Goal: Use online tool/utility: Utilize a website feature to perform a specific function

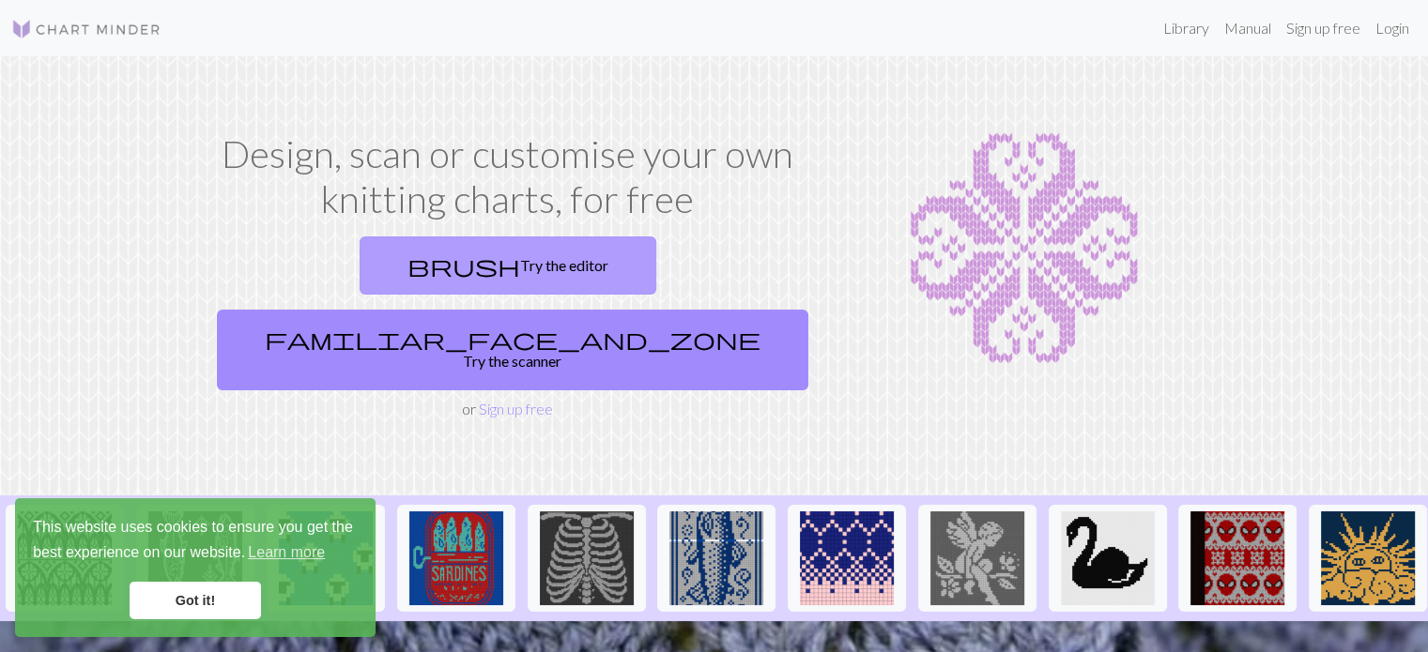
click at [426, 263] on link "brush Try the editor" at bounding box center [508, 266] width 297 height 58
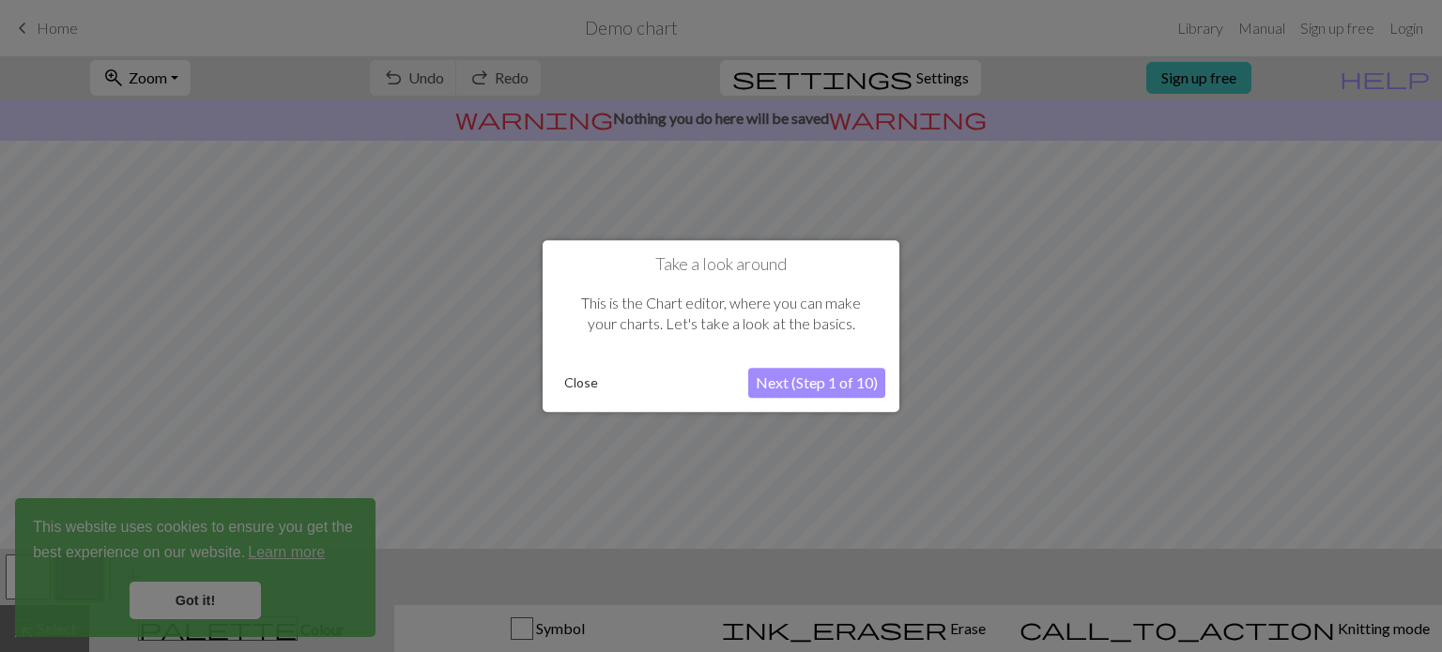
click at [841, 386] on button "Next (Step 1 of 10)" at bounding box center [816, 383] width 137 height 30
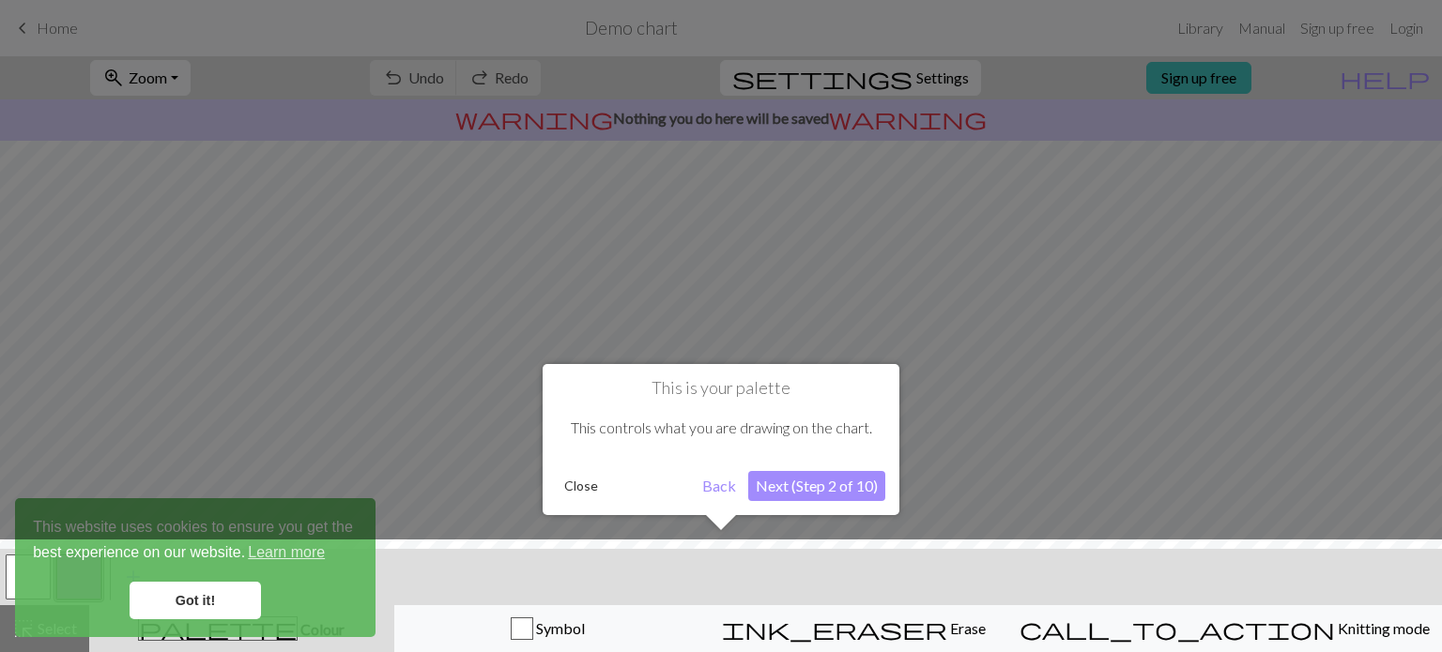
click at [826, 491] on button "Next (Step 2 of 10)" at bounding box center [816, 486] width 137 height 30
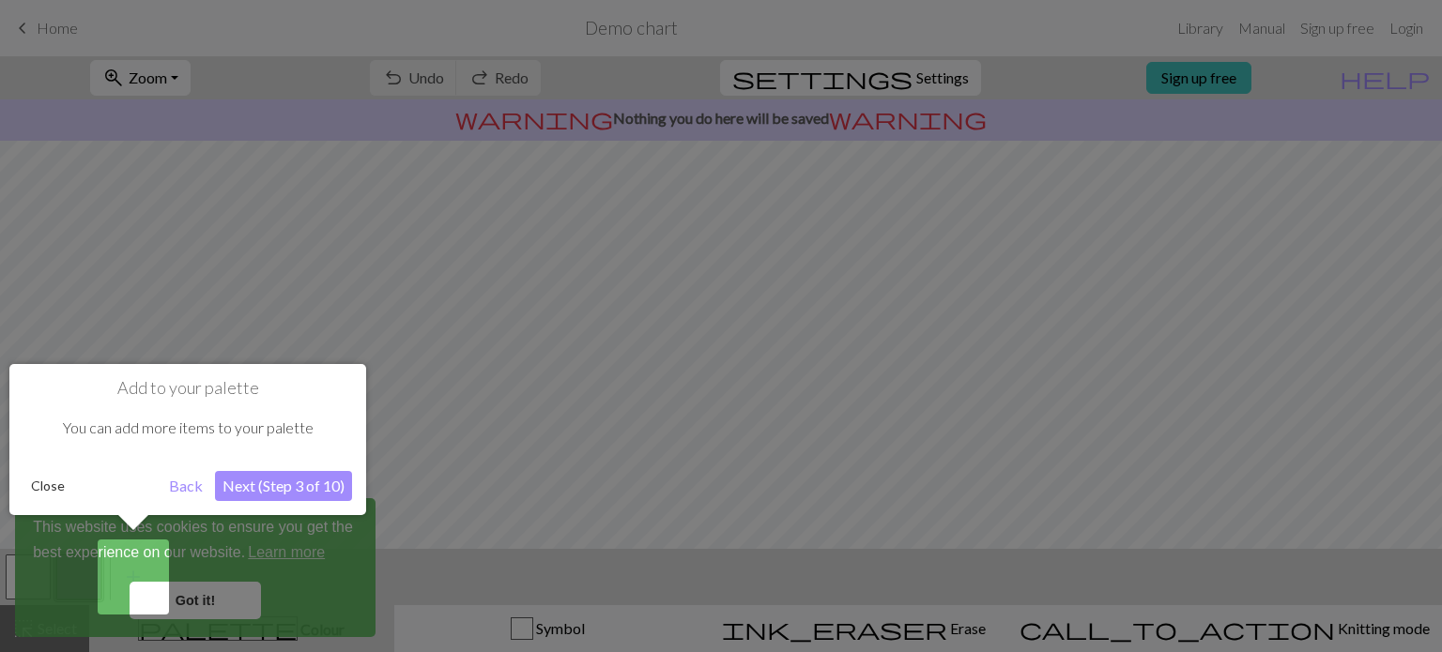
click at [220, 615] on div at bounding box center [721, 326] width 1442 height 652
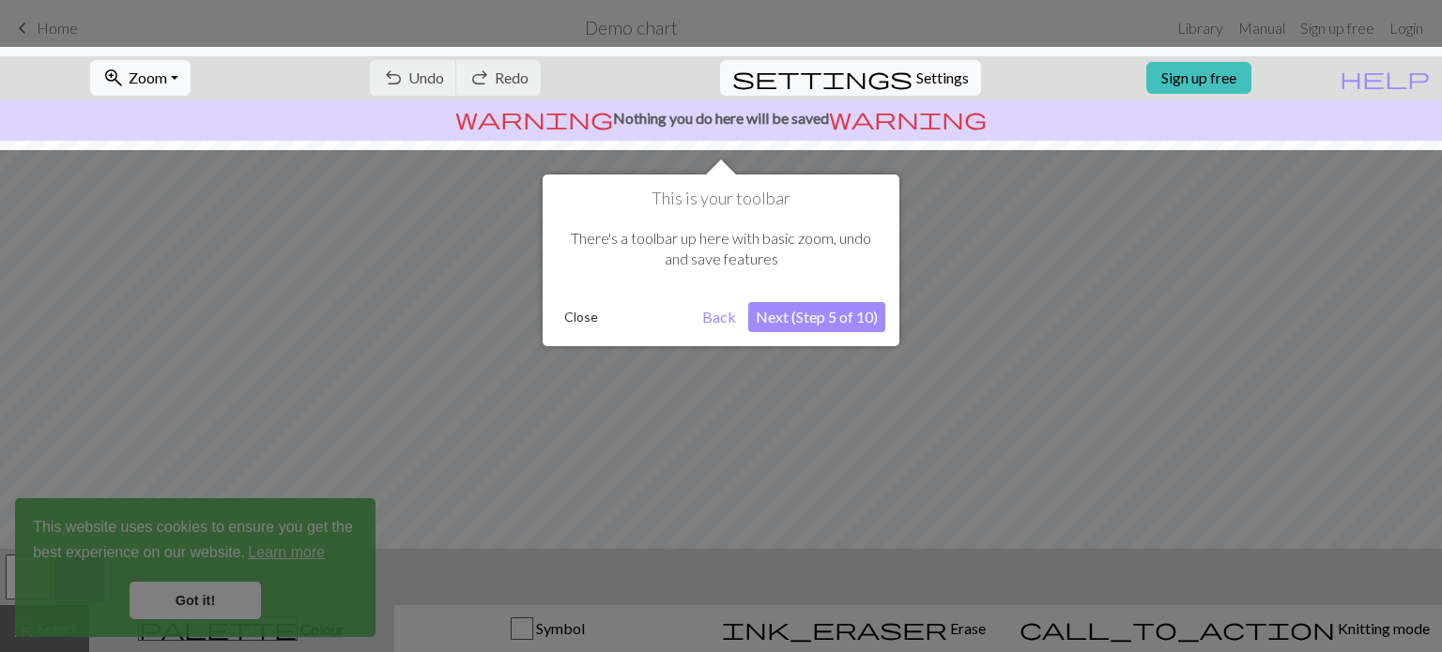
click at [871, 323] on button "Next (Step 5 of 10)" at bounding box center [816, 317] width 137 height 30
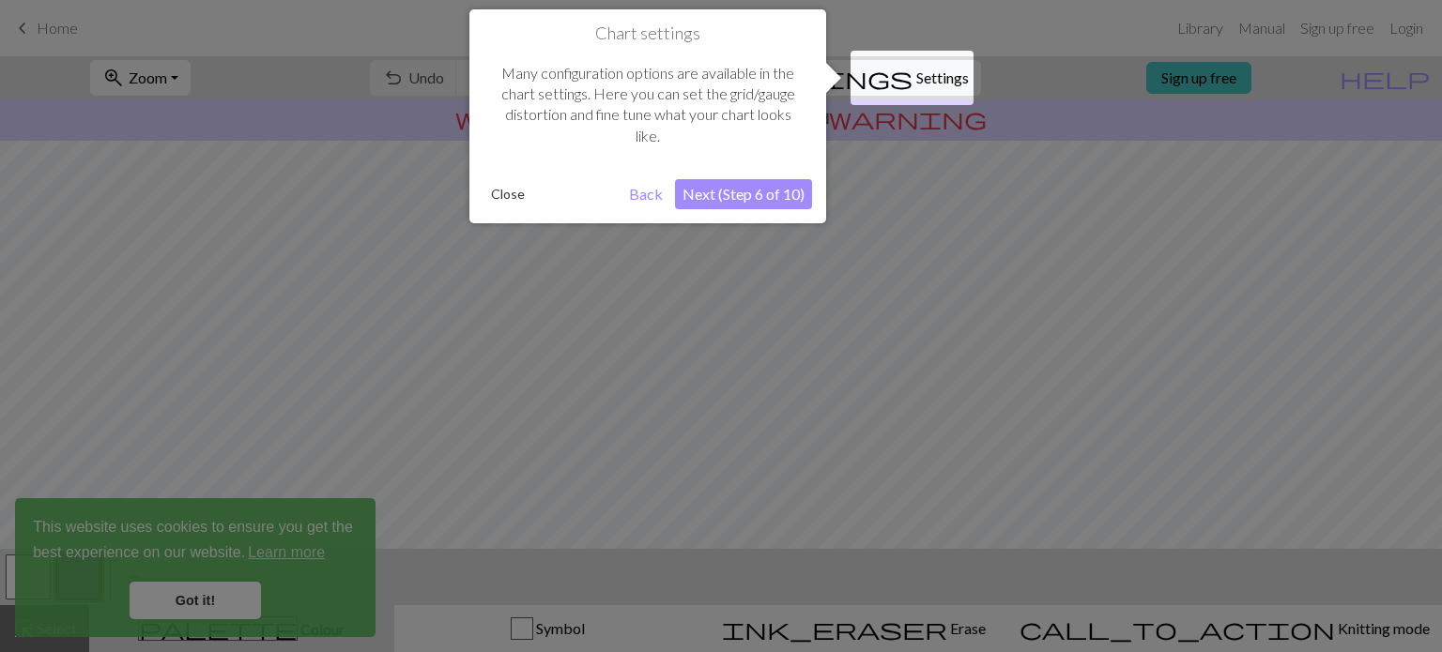
click at [743, 198] on button "Next (Step 6 of 10)" at bounding box center [743, 194] width 137 height 30
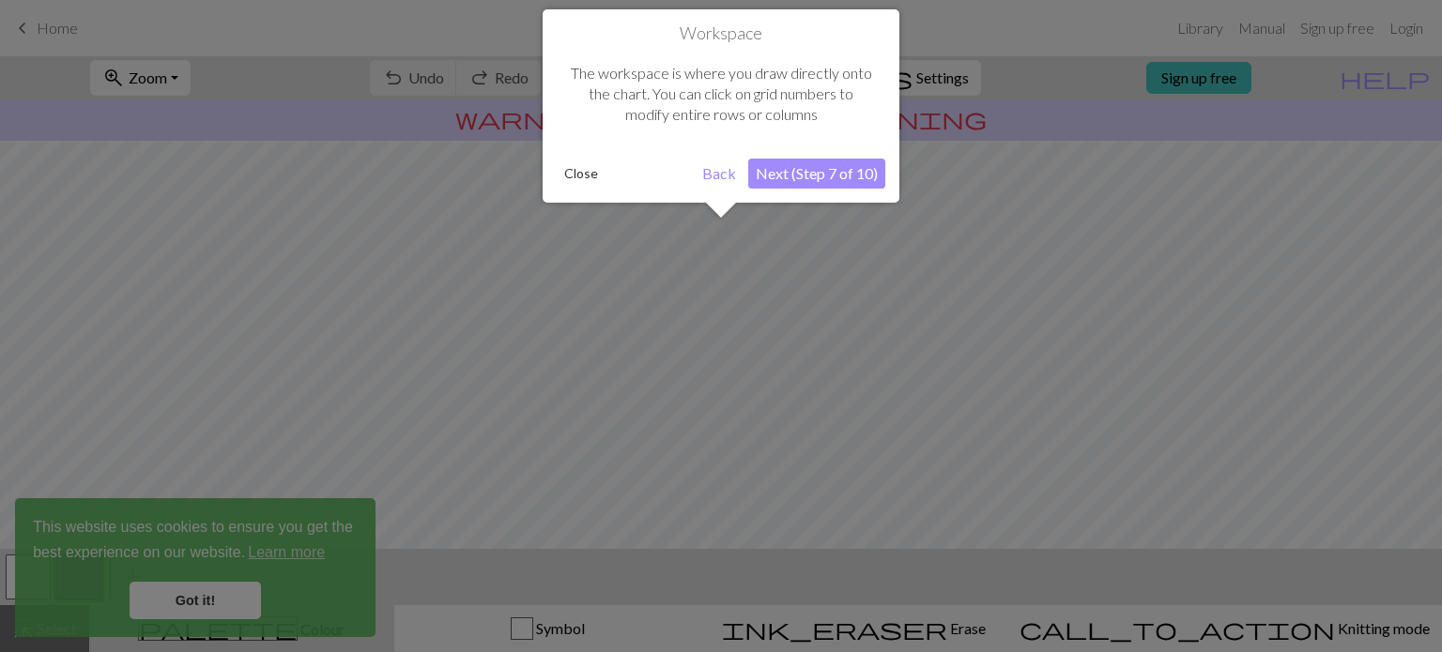
scroll to position [112, 0]
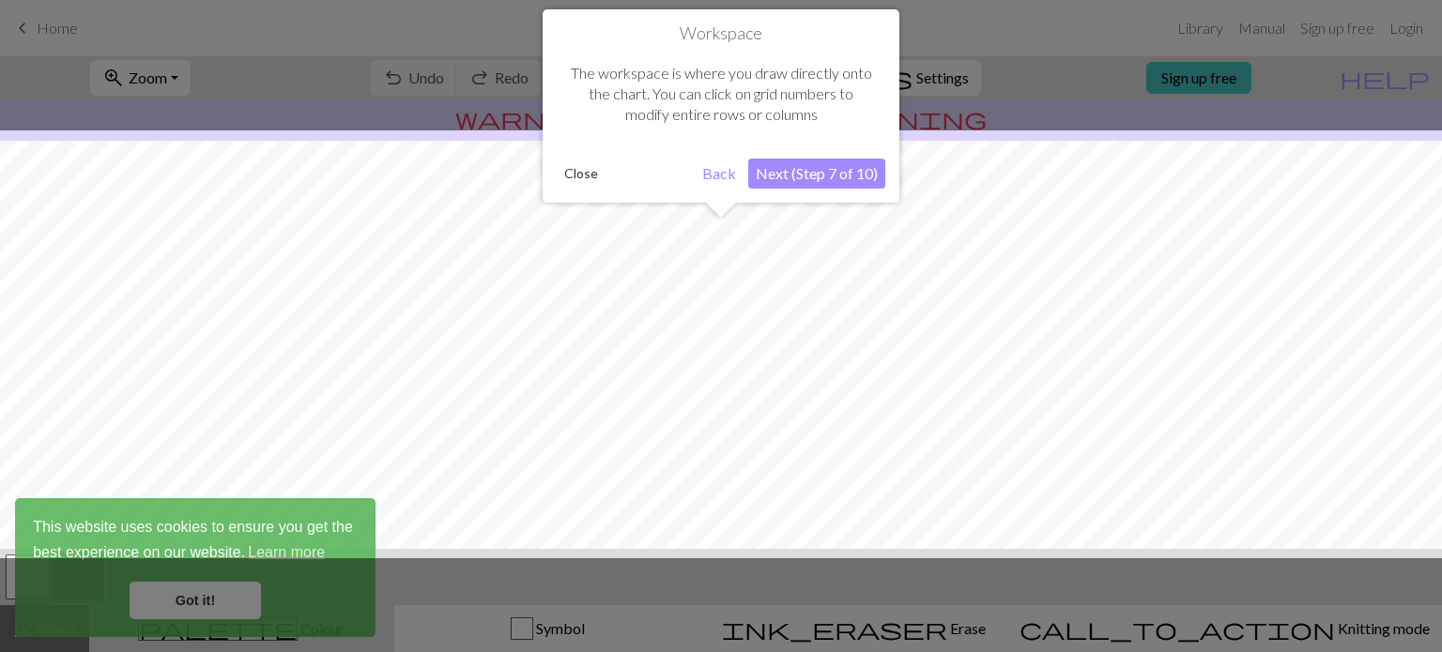
click at [792, 178] on button "Next (Step 7 of 10)" at bounding box center [816, 174] width 137 height 30
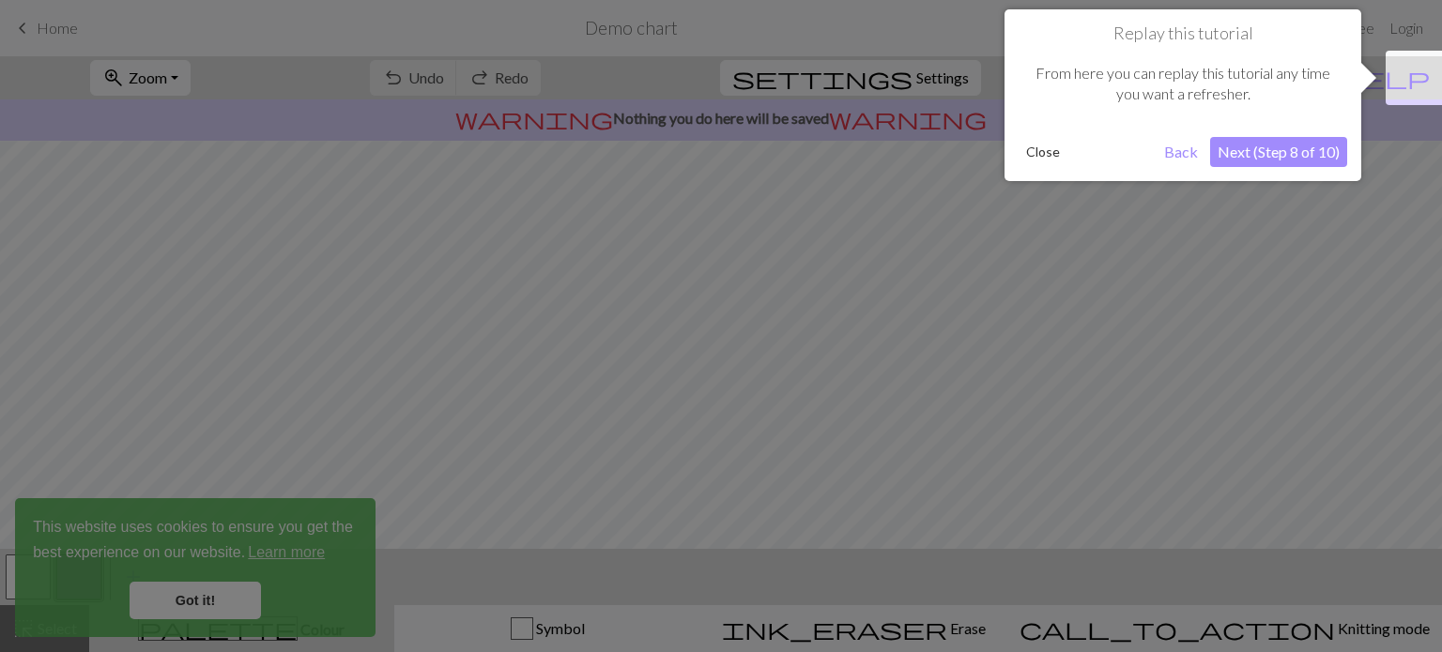
click at [1308, 155] on button "Next (Step 8 of 10)" at bounding box center [1278, 152] width 137 height 30
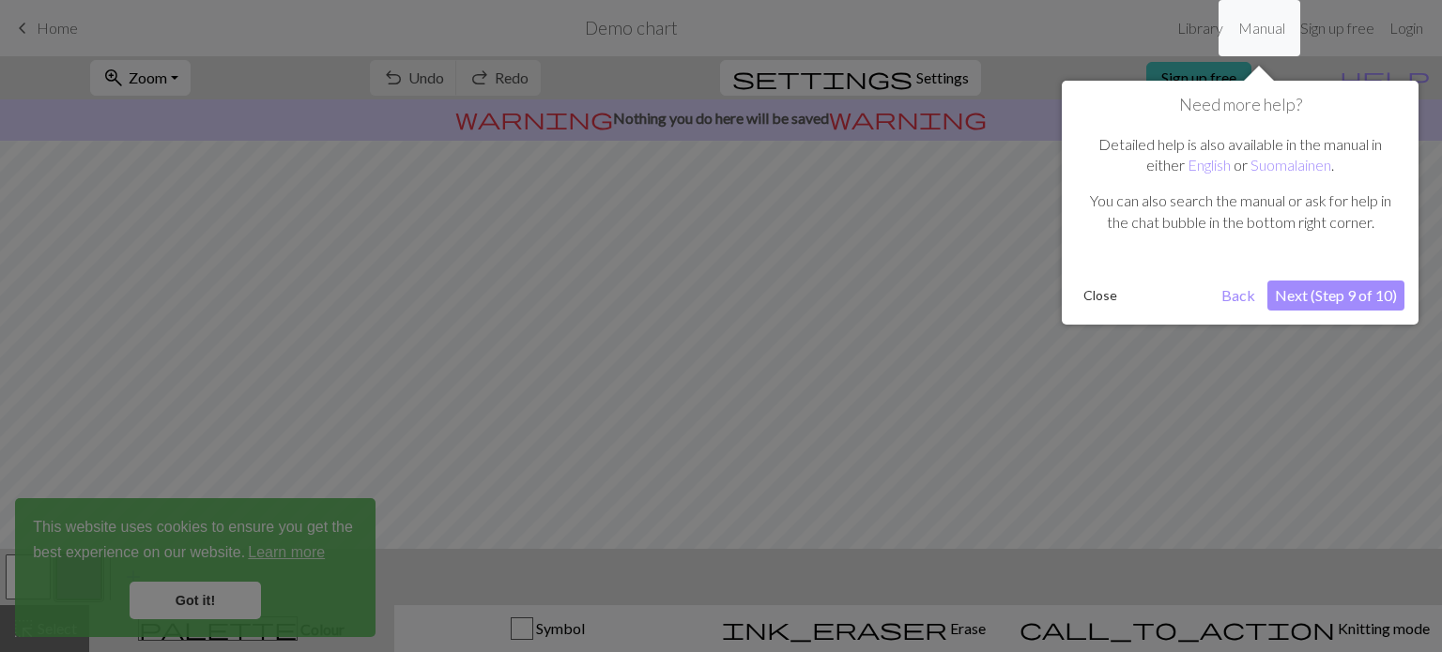
click at [1350, 281] on button "Next (Step 9 of 10)" at bounding box center [1335, 296] width 137 height 30
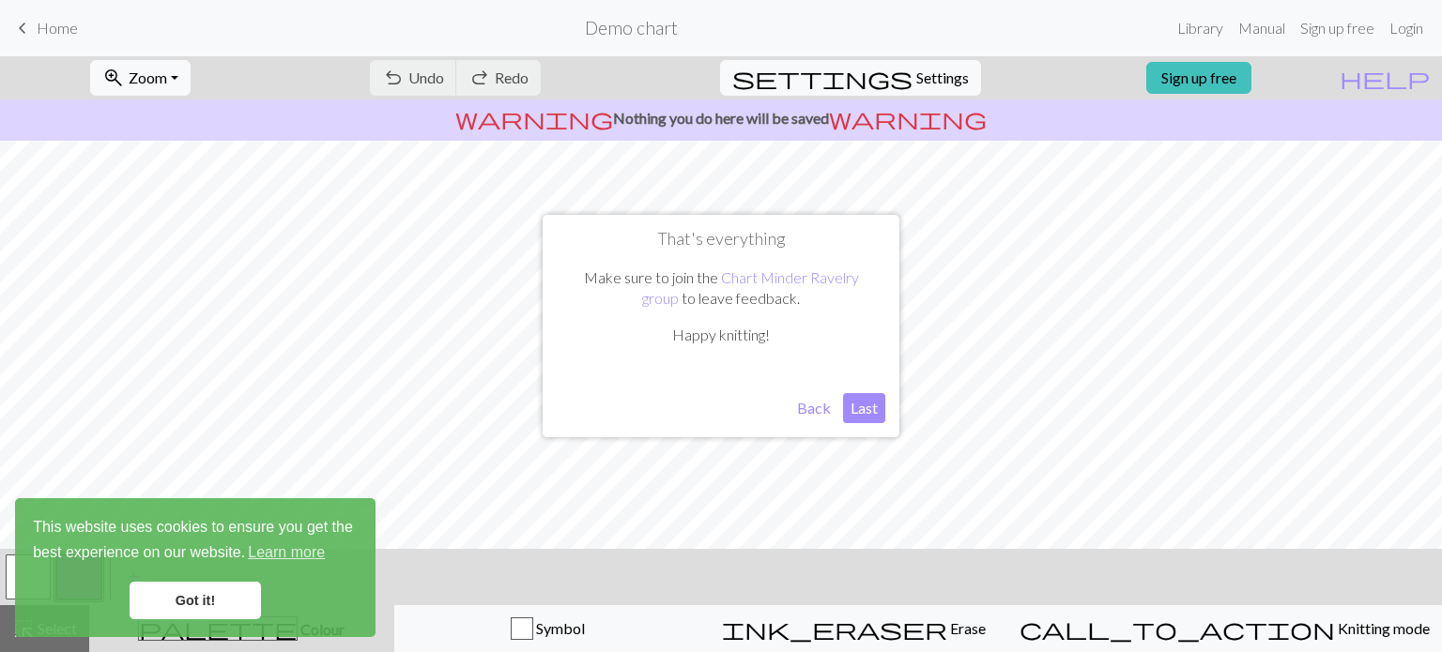
click at [864, 402] on button "Last" at bounding box center [864, 408] width 42 height 30
click at [174, 592] on link "Got it!" at bounding box center [195, 601] width 131 height 38
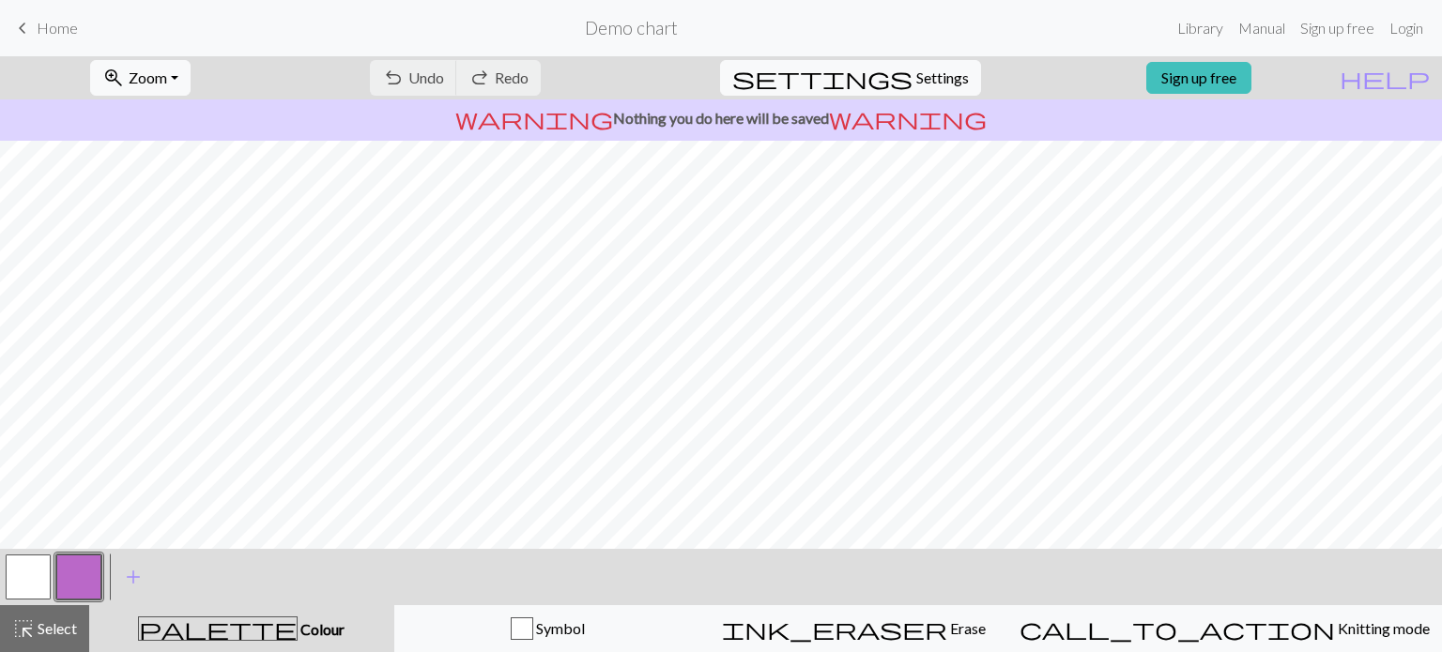
click at [53, 575] on div at bounding box center [28, 577] width 51 height 51
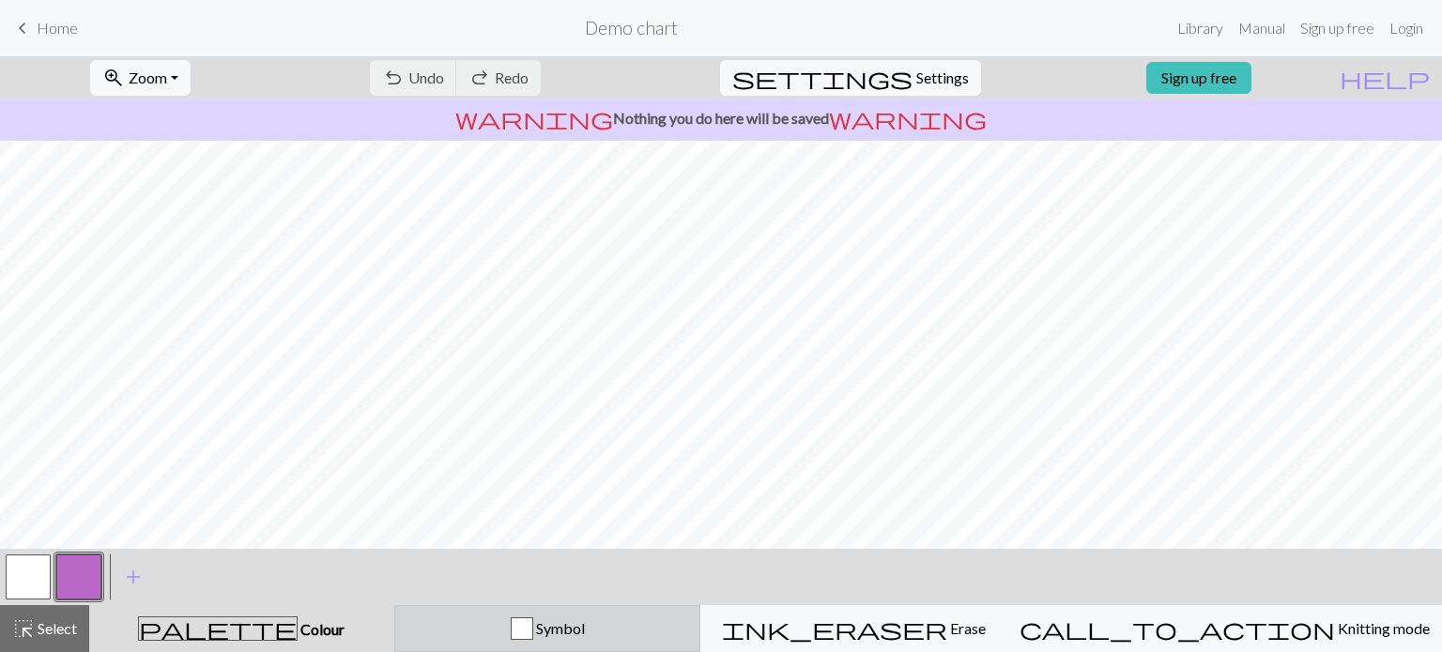
click at [642, 637] on div "Symbol" at bounding box center [547, 629] width 283 height 23
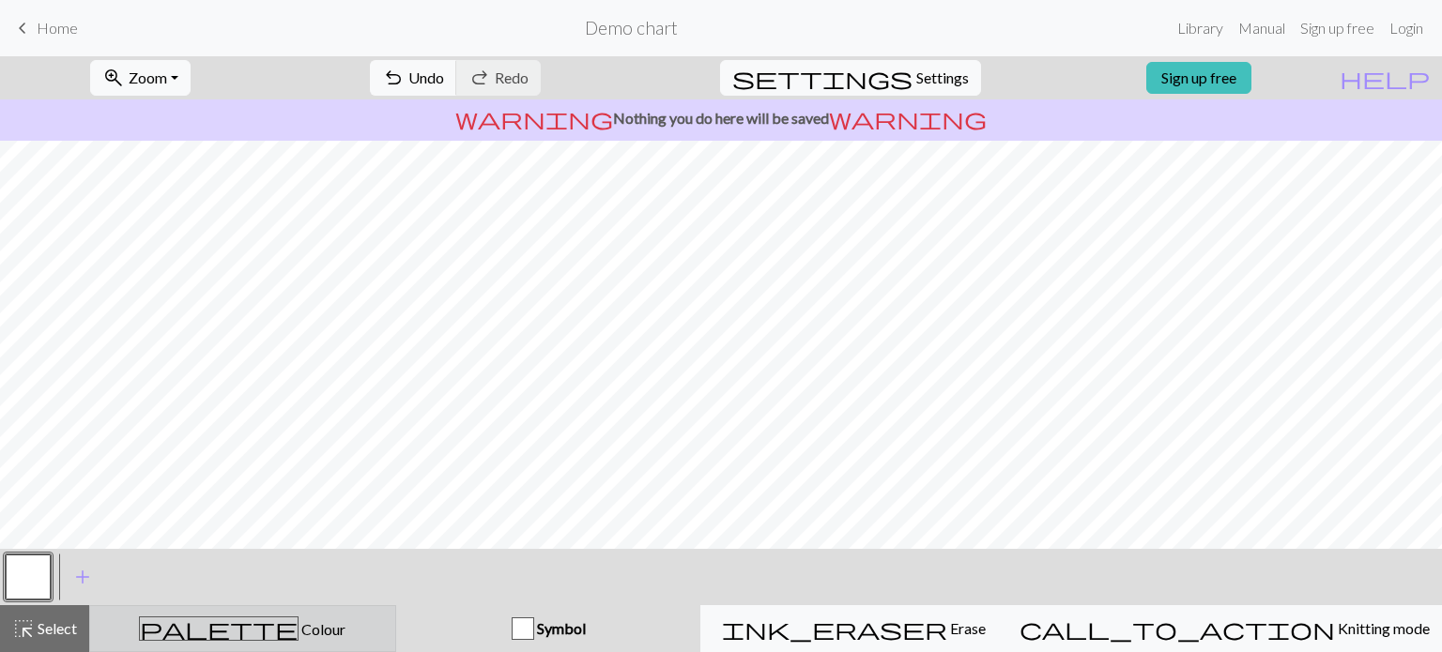
click at [298, 638] on span "Colour" at bounding box center [321, 629] width 47 height 18
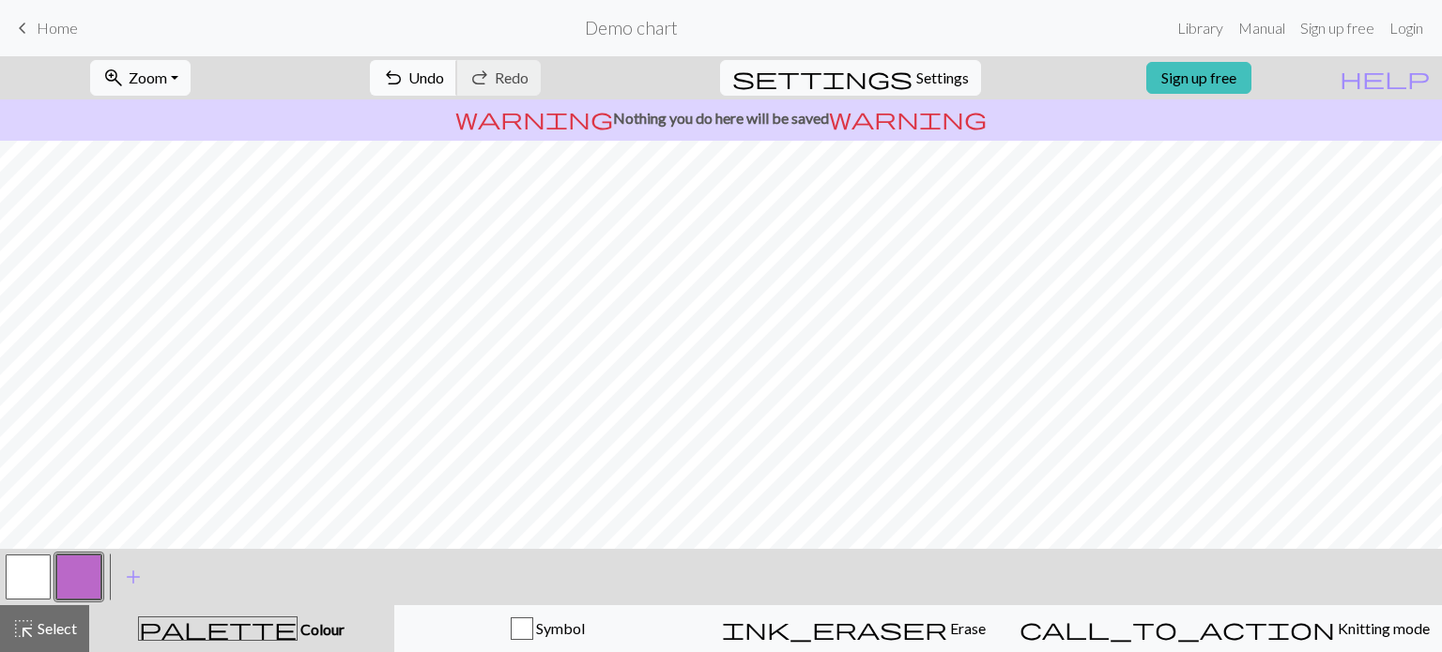
click at [405, 70] on span "undo" at bounding box center [393, 78] width 23 height 26
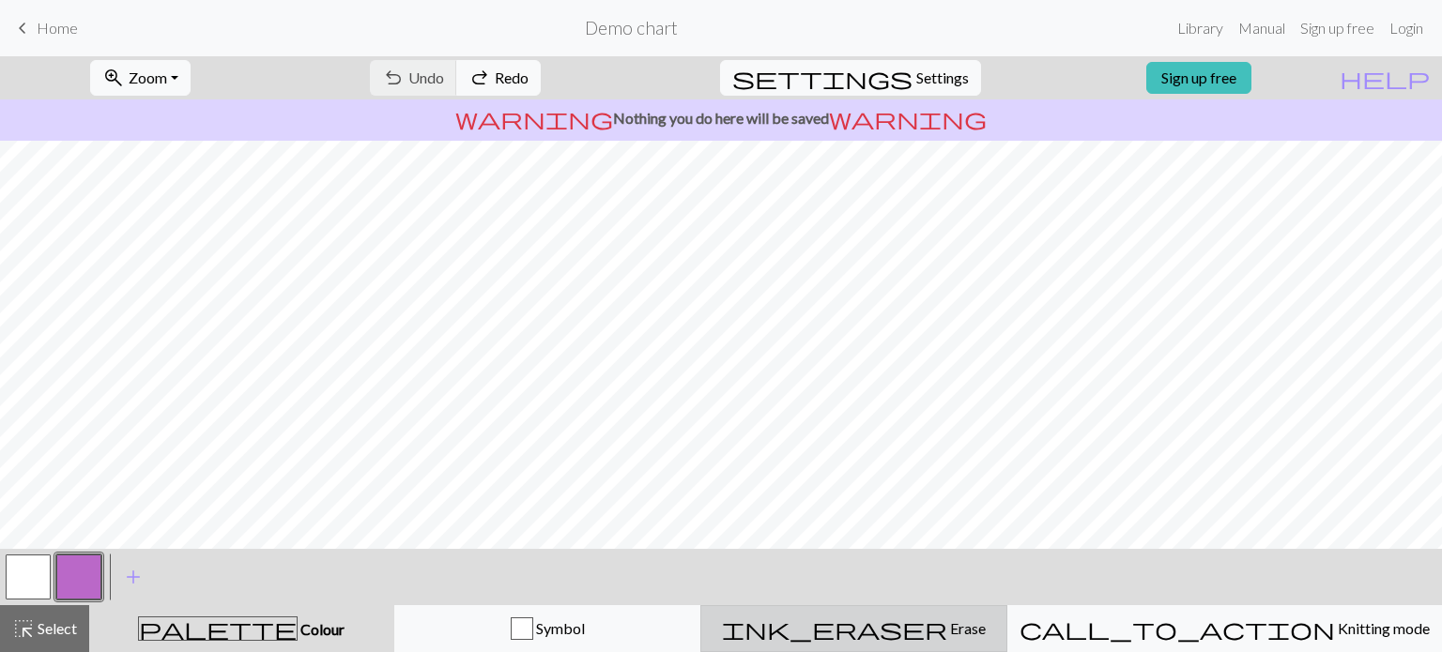
click at [986, 644] on button "ink_eraser Erase Erase" at bounding box center [853, 628] width 307 height 47
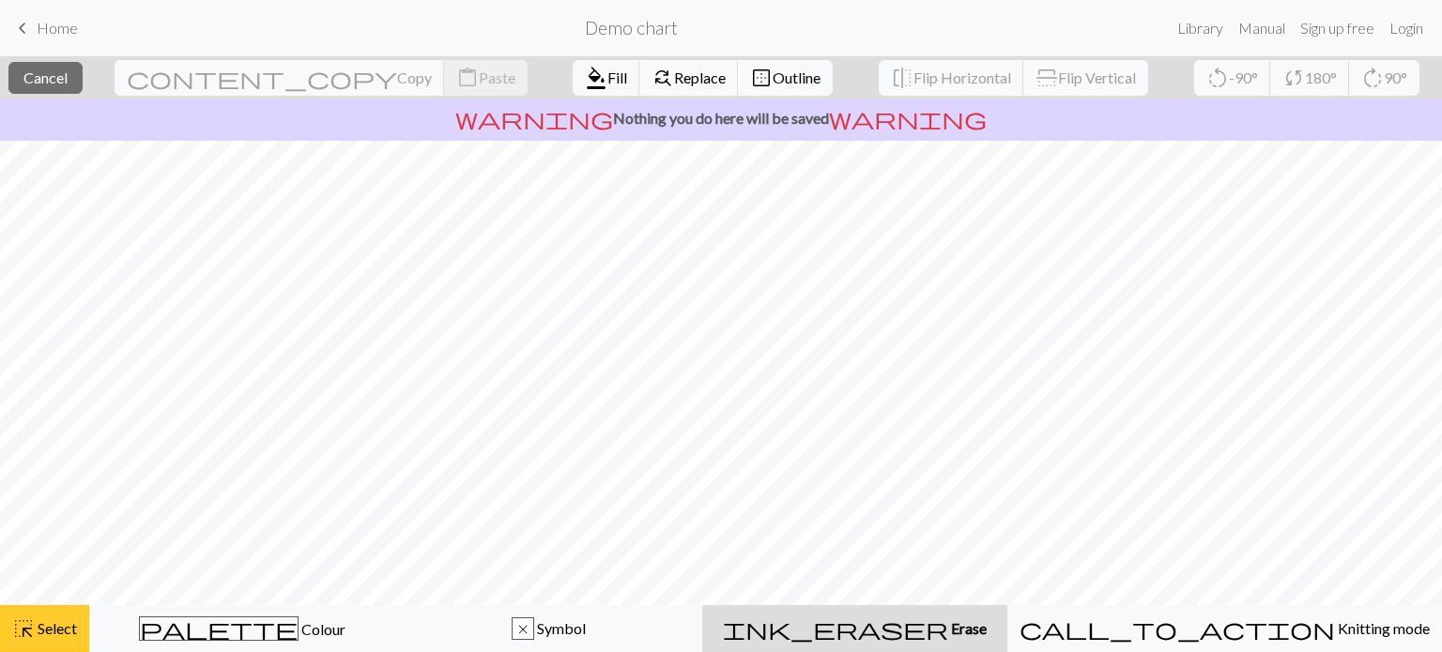
click at [64, 607] on button "highlight_alt Select Select" at bounding box center [44, 628] width 89 height 47
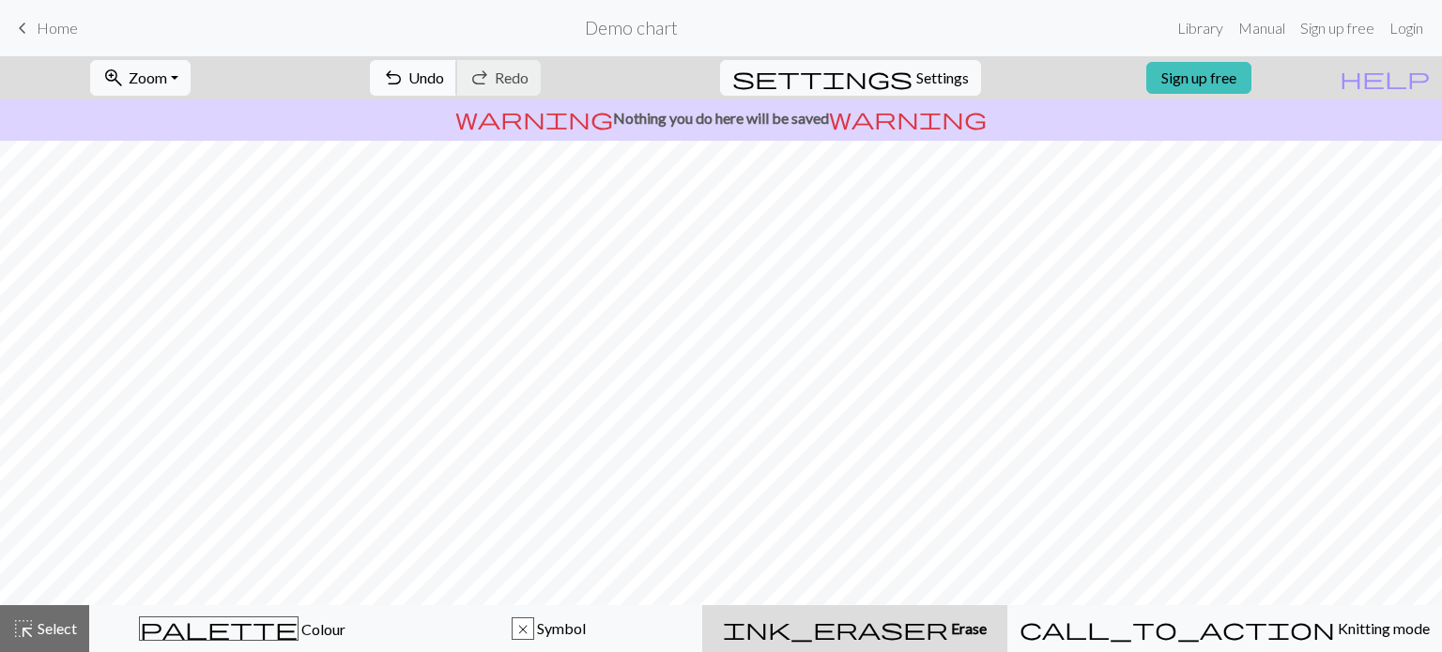
click at [444, 74] on span "Undo" at bounding box center [426, 78] width 36 height 18
click at [513, 74] on div "undo Undo Undo redo Redo Redo" at bounding box center [455, 77] width 199 height 43
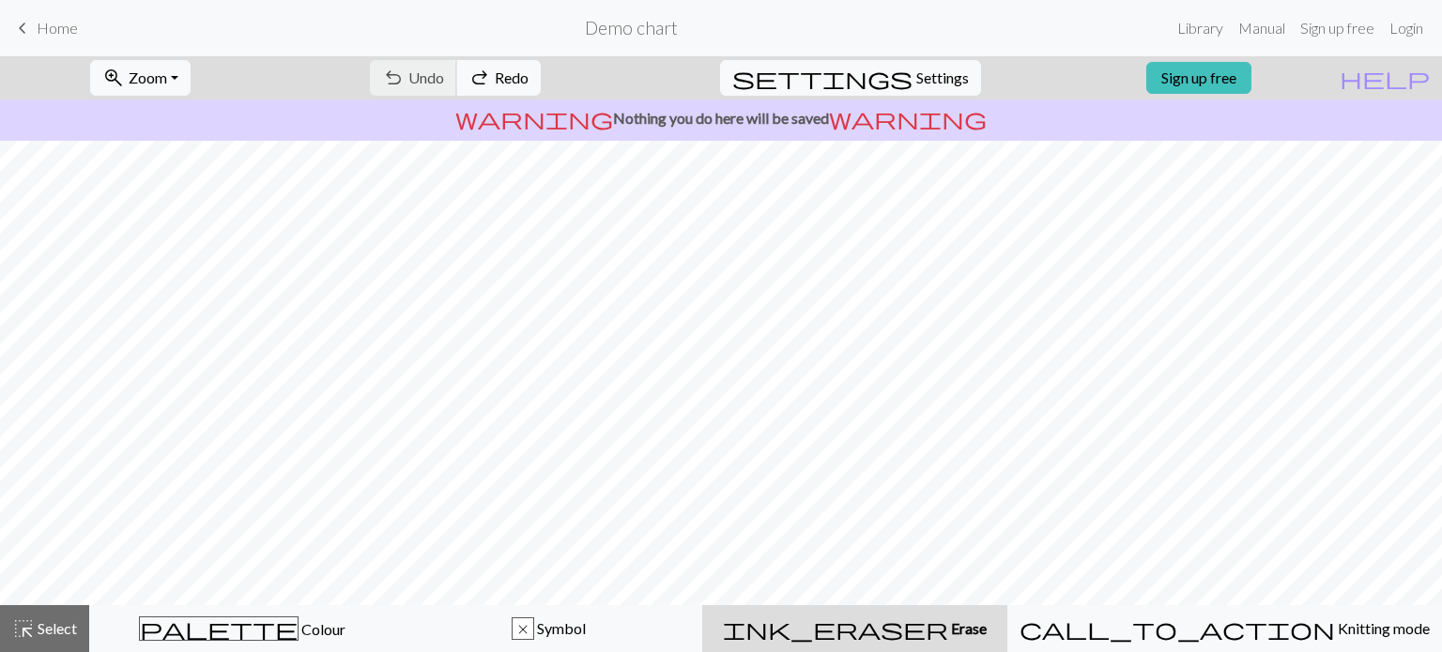
click at [513, 74] on div "undo Undo Undo redo Redo Redo" at bounding box center [455, 77] width 199 height 43
click at [916, 83] on span "Settings" at bounding box center [942, 78] width 53 height 23
select select "aran"
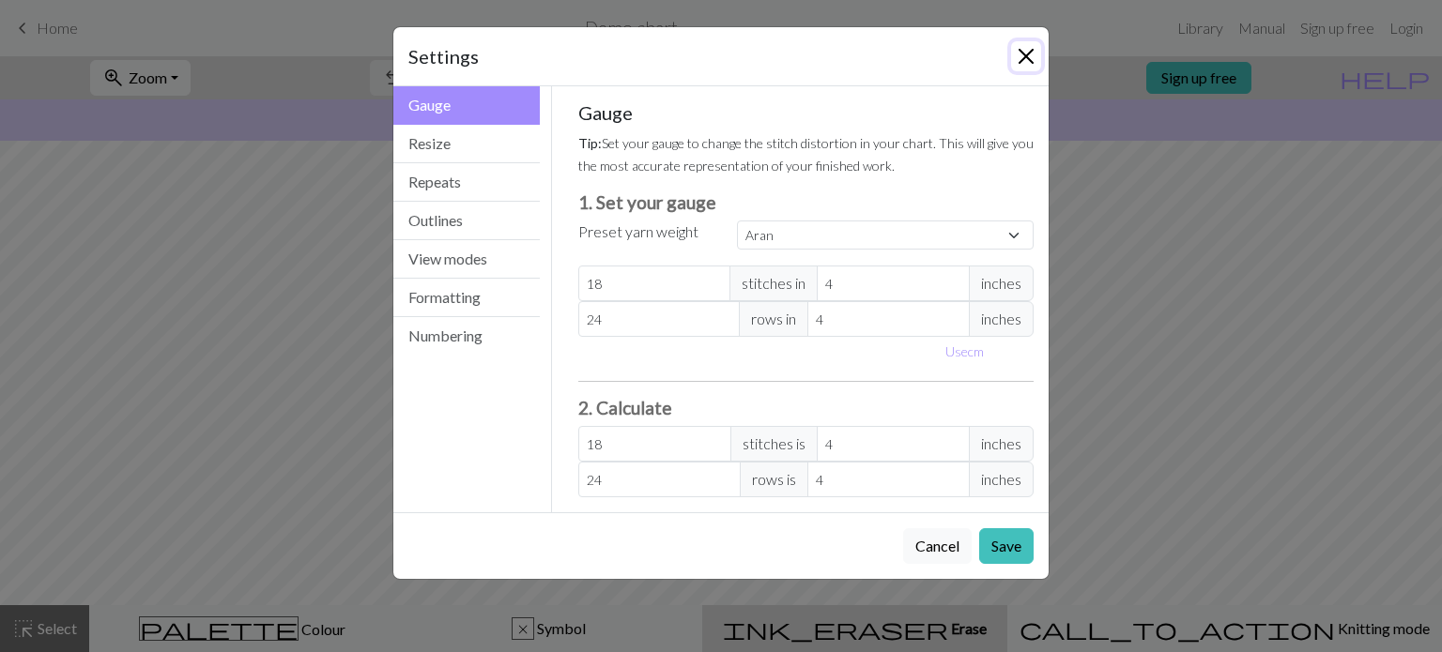
click at [1032, 48] on button "Close" at bounding box center [1026, 56] width 30 height 30
